Goal: Task Accomplishment & Management: Use online tool/utility

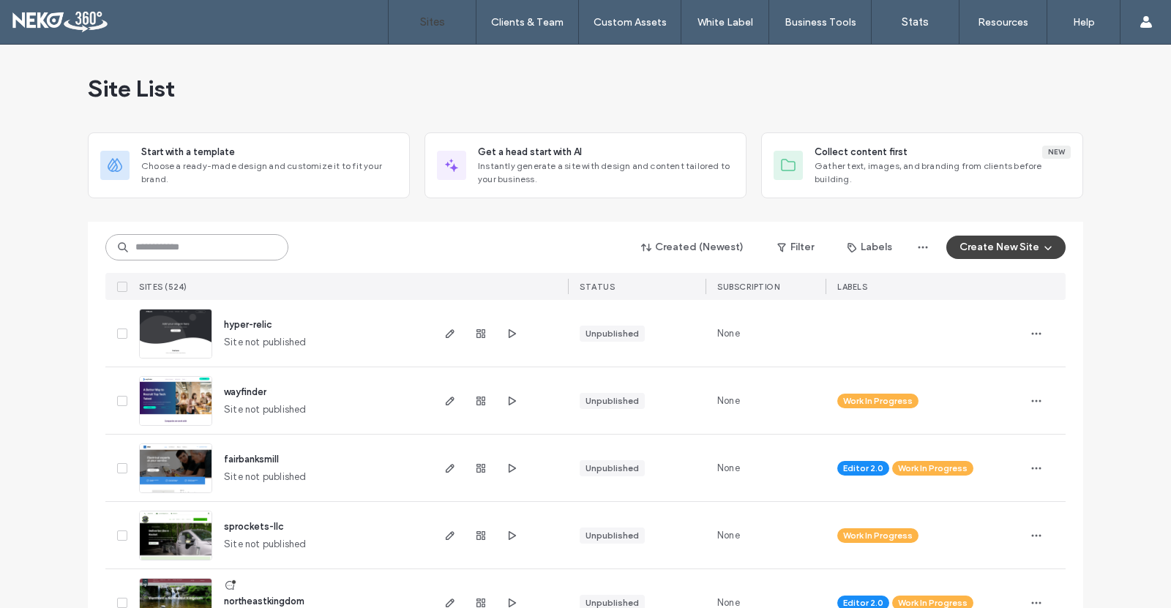
click at [158, 243] on input at bounding box center [196, 247] width 183 height 26
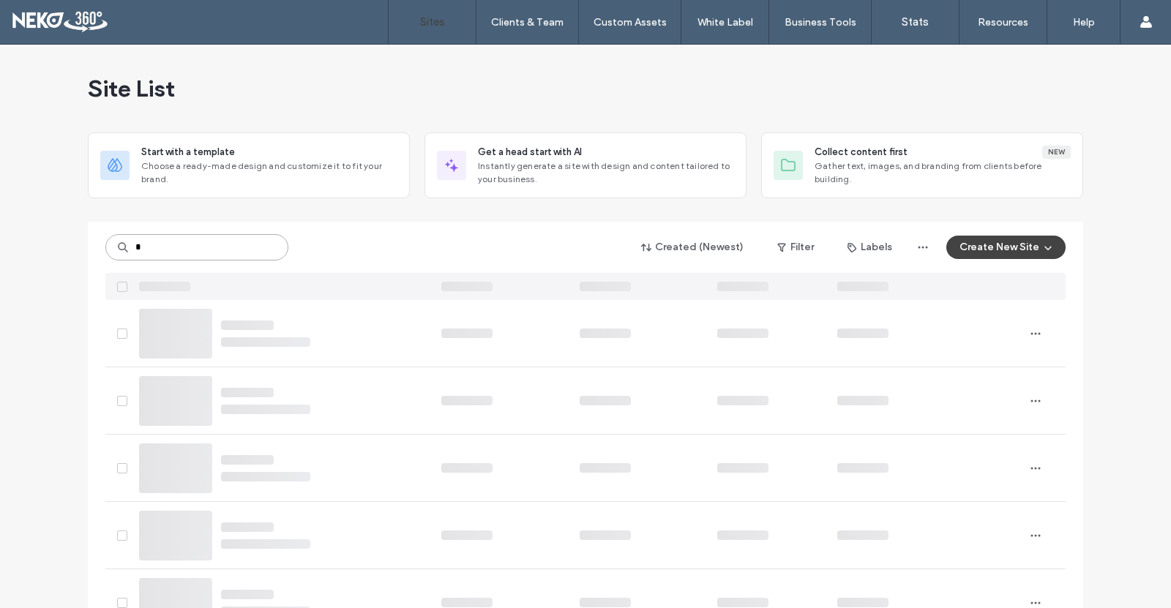
type input "*"
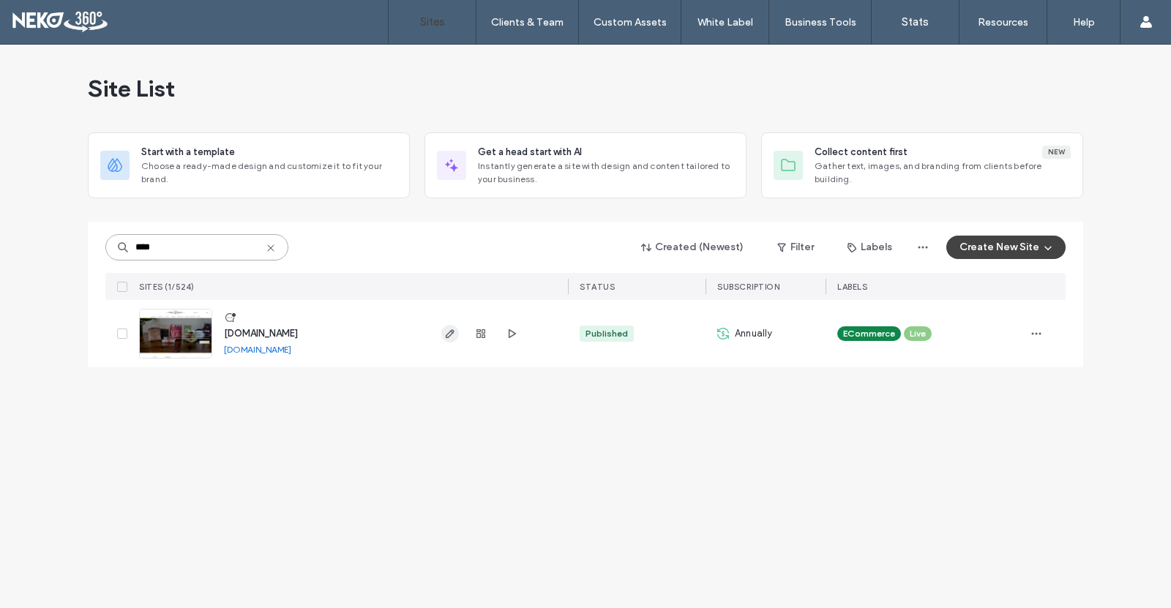
type input "****"
click at [449, 337] on use "button" at bounding box center [450, 333] width 9 height 9
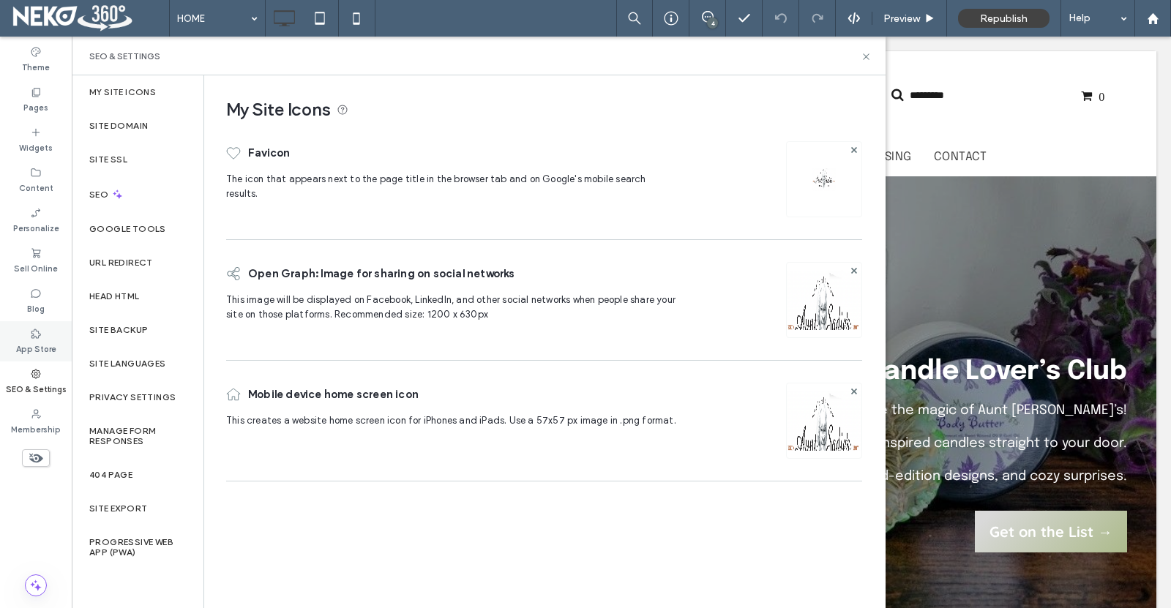
click at [26, 337] on div "App Store" at bounding box center [36, 341] width 72 height 40
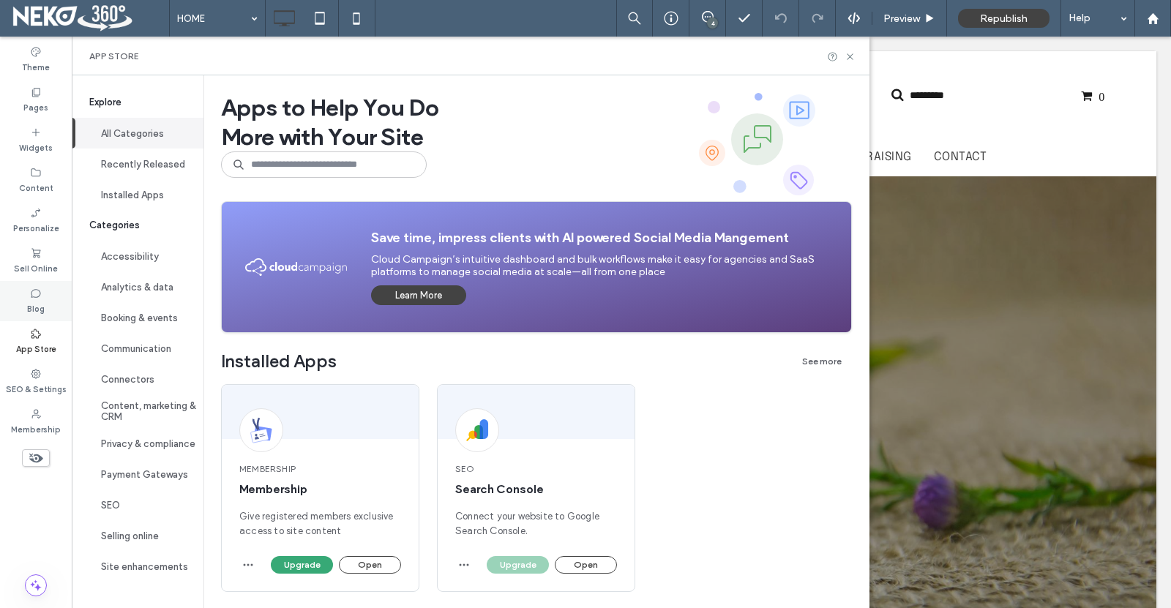
click at [34, 296] on use at bounding box center [36, 293] width 10 height 9
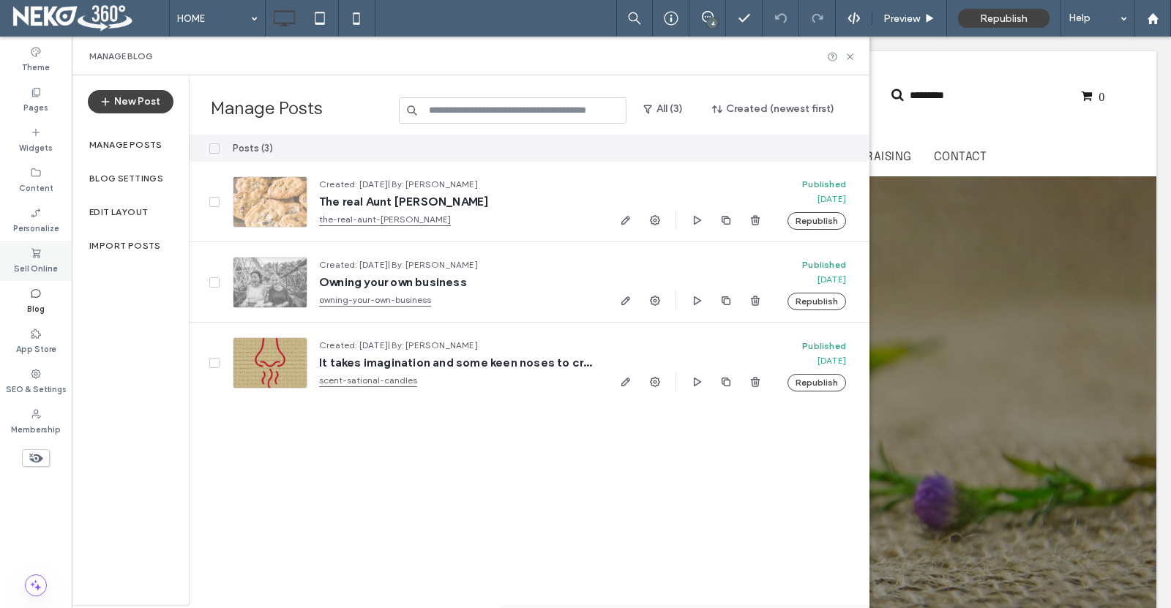
click at [32, 269] on label "Sell Online" at bounding box center [36, 267] width 44 height 16
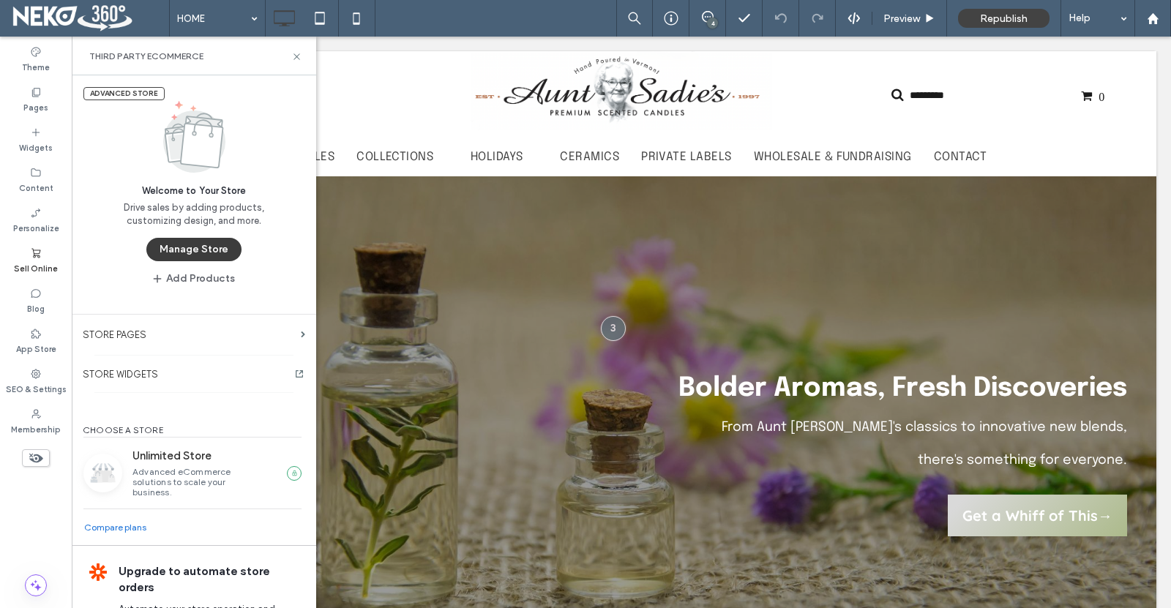
click at [185, 248] on button "Manage Store" at bounding box center [193, 249] width 95 height 23
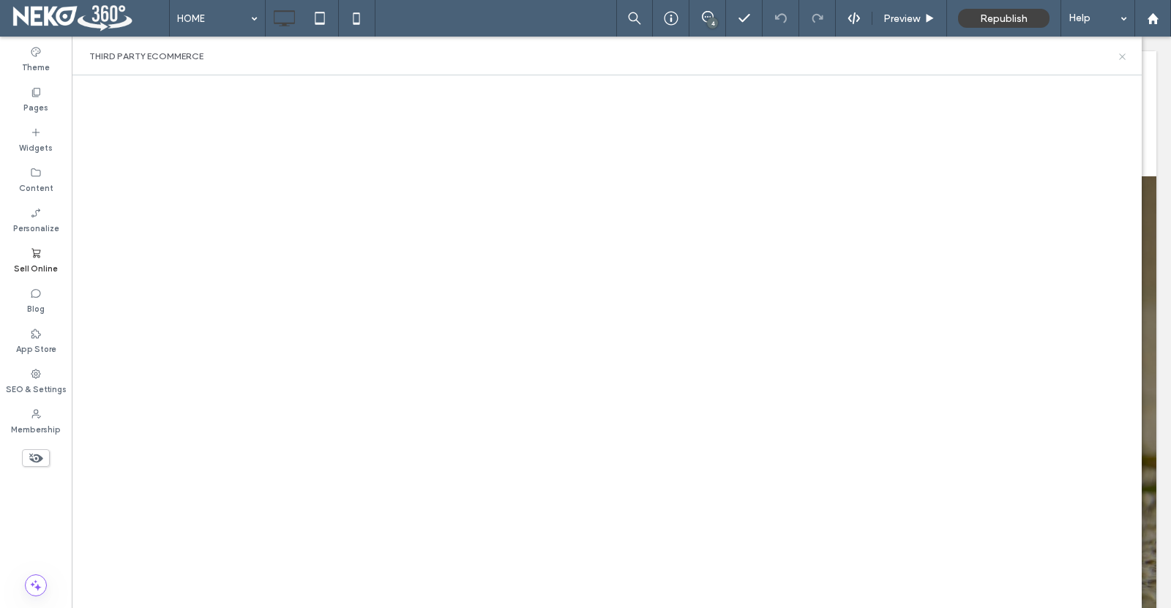
click at [1120, 59] on use at bounding box center [1122, 56] width 6 height 6
